Goal: Information Seeking & Learning: Learn about a topic

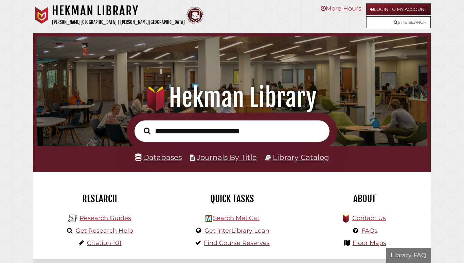
scroll to position [129, 387]
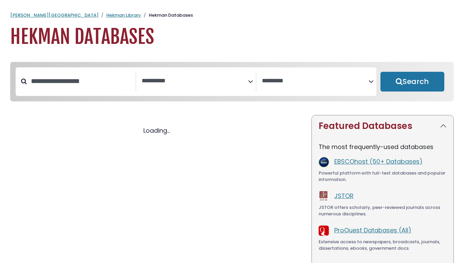
select select "Database Subject Filter"
select select "Database Vendors Filter"
select select "Database Subject Filter"
select select "Database Vendors Filter"
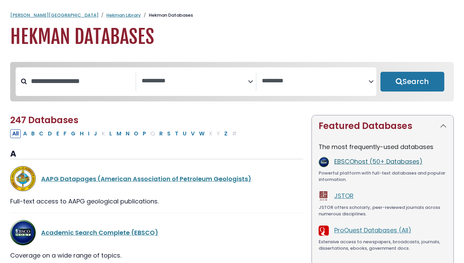
click at [366, 163] on link "EBSCOhost (50+ Databases)" at bounding box center [378, 161] width 88 height 8
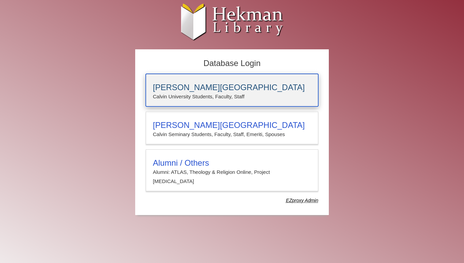
click at [222, 78] on div "[PERSON_NAME][GEOGRAPHIC_DATA] [PERSON_NAME] University Students, Faculty, Staff" at bounding box center [232, 90] width 173 height 33
